Goal: Ask a question

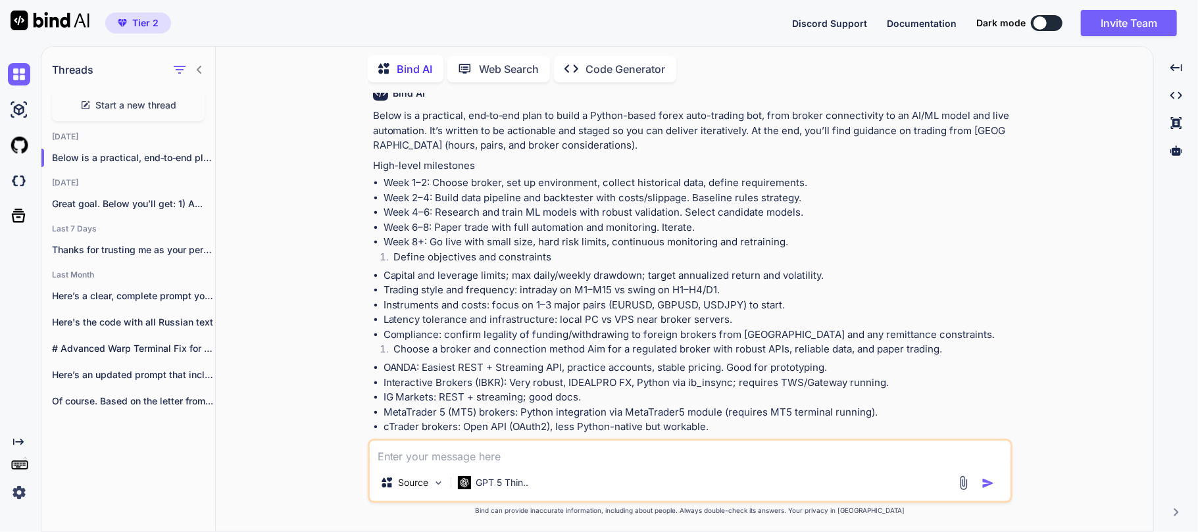
scroll to position [1, 0]
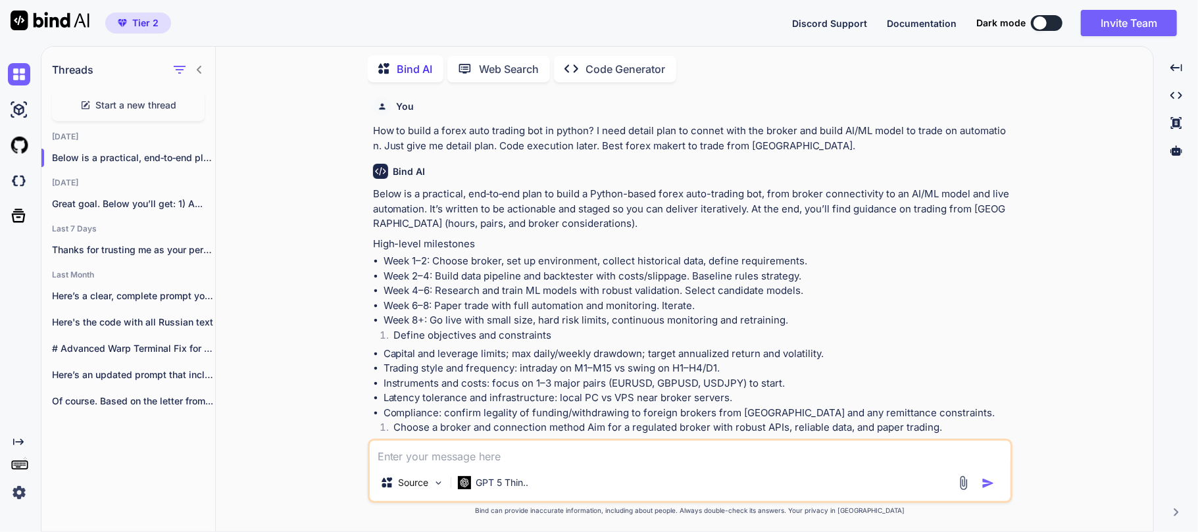
click at [438, 262] on li "Week 1–2: Choose broker, set up environment, collect historical data, define re…" at bounding box center [697, 261] width 627 height 15
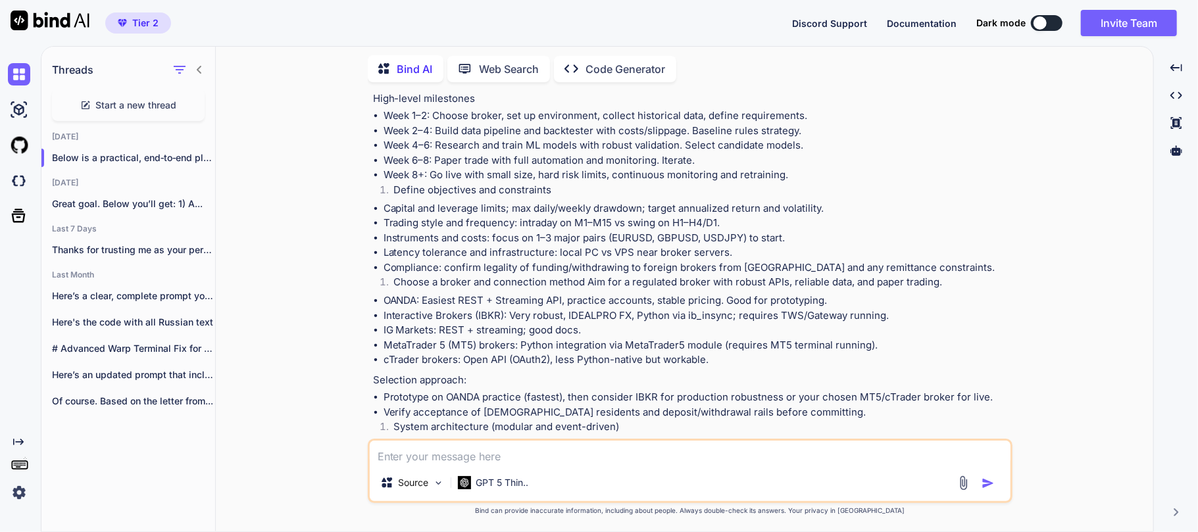
scroll to position [176, 0]
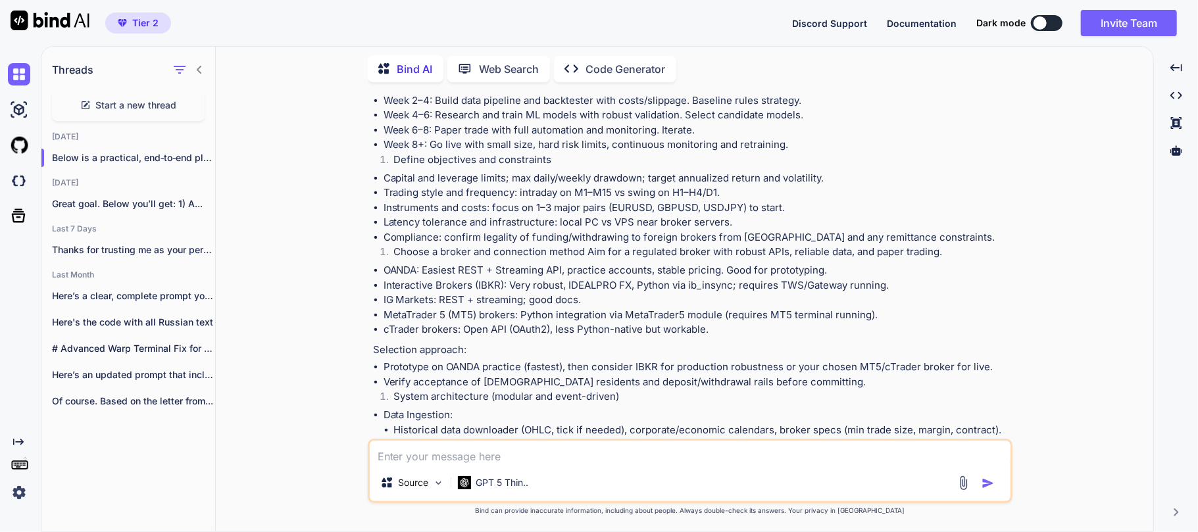
click at [417, 265] on li "OANDA: Easiest REST + Streaming API, practice accounts, stable pricing. Good fo…" at bounding box center [697, 270] width 627 height 15
drag, startPoint x: 383, startPoint y: 270, endPoint x: 422, endPoint y: 265, distance: 39.2
click at [422, 265] on li "OANDA: Easiest REST + Streaming API, practice accounts, stable pricing. Good fo…" at bounding box center [697, 270] width 627 height 15
click at [478, 276] on li "OANDA: Easiest REST + Streaming API, practice accounts, stable pricing. Good fo…" at bounding box center [697, 270] width 627 height 15
click at [473, 271] on li "OANDA: Easiest REST + Streaming API, practice accounts, stable pricing. Good fo…" at bounding box center [697, 270] width 627 height 15
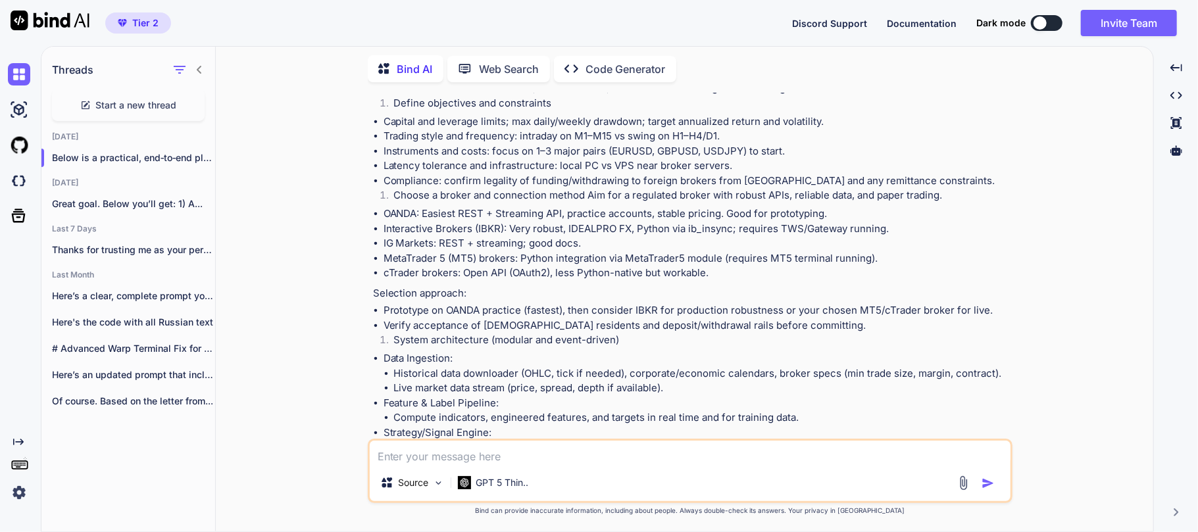
scroll to position [264, 0]
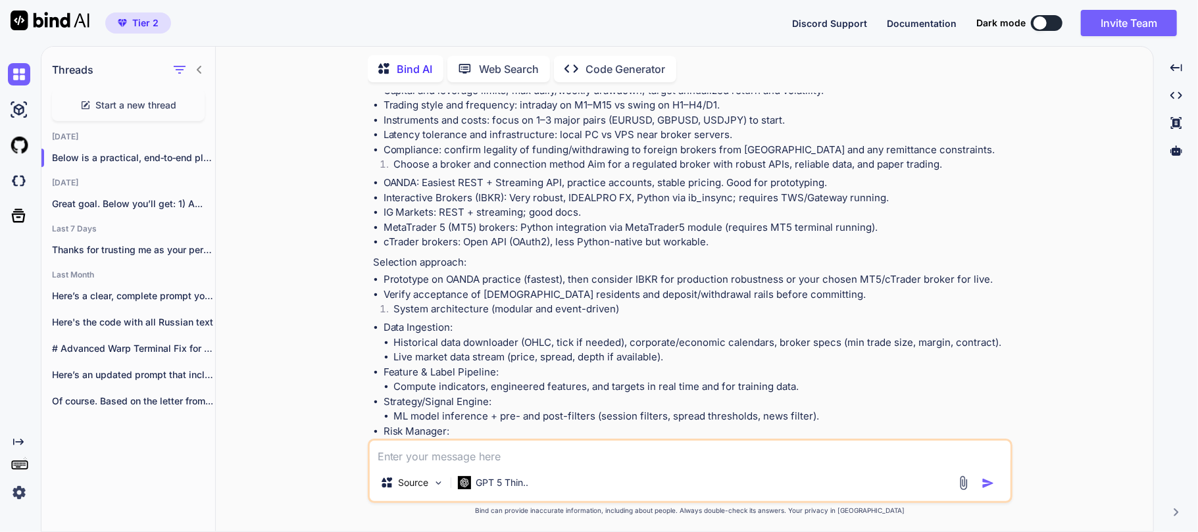
click at [414, 285] on li "Prototype on OANDA practice (fastest), then consider IBKR for production robust…" at bounding box center [697, 279] width 627 height 15
drag, startPoint x: 385, startPoint y: 180, endPoint x: 419, endPoint y: 179, distance: 33.6
click at [419, 179] on li "OANDA: Easiest REST + Streaming API, practice accounts, stable pricing. Good fo…" at bounding box center [697, 183] width 627 height 15
click at [524, 182] on li "OANDA: Easiest REST + Streaming API, practice accounts, stable pricing. Good fo…" at bounding box center [697, 183] width 627 height 15
click at [412, 461] on textarea at bounding box center [690, 453] width 641 height 24
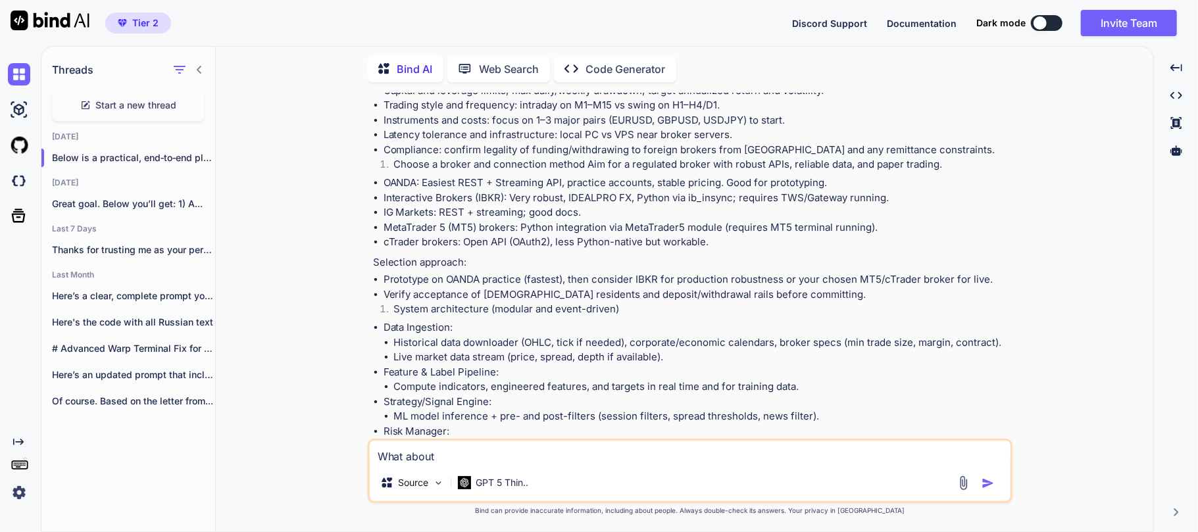
paste textarea "exness"
type textarea "What about exness?"
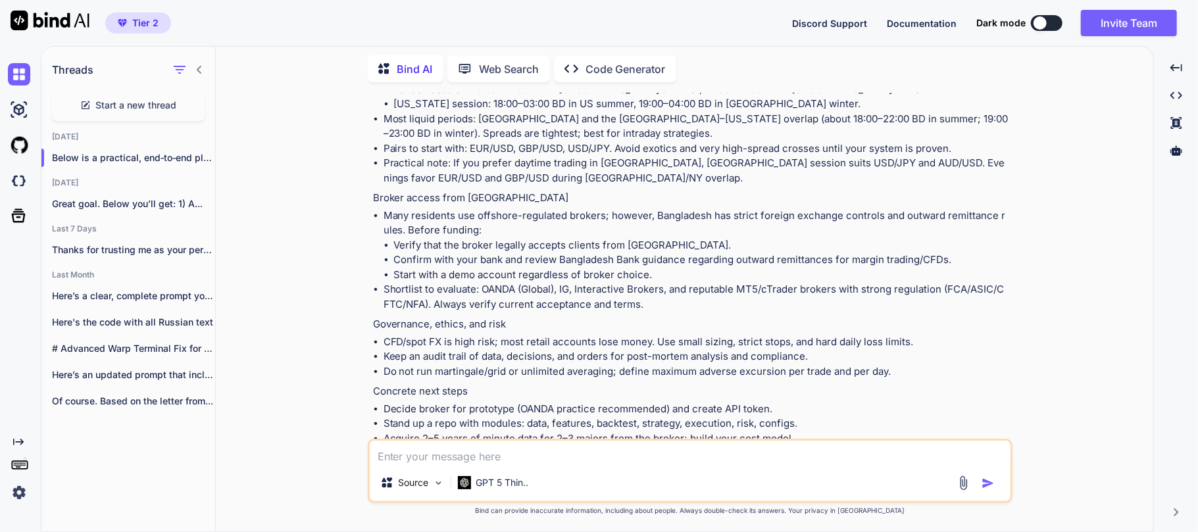
scroll to position [2509, 0]
